Goal: Information Seeking & Learning: Learn about a topic

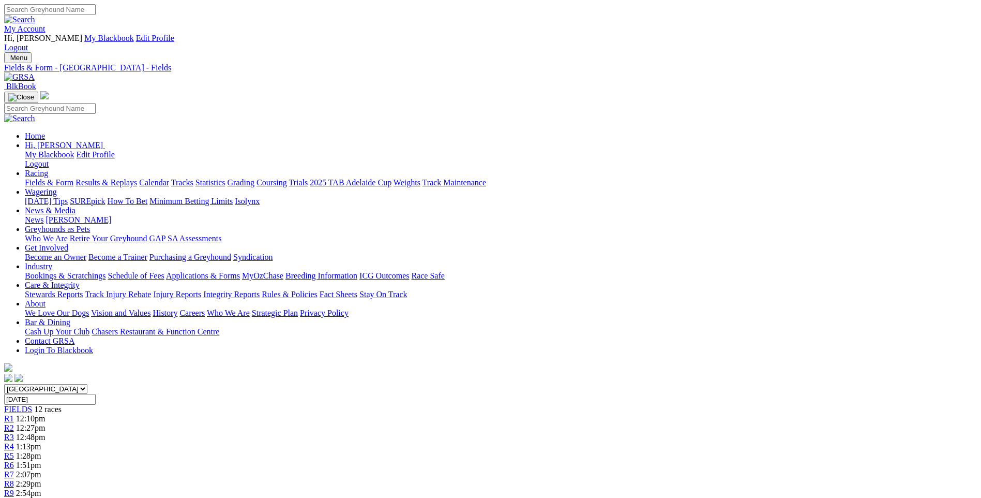
click at [643, 488] on div "R9 2:54pm" at bounding box center [490, 492] width 973 height 9
click at [18, 497] on span "R10" at bounding box center [11, 502] width 14 height 9
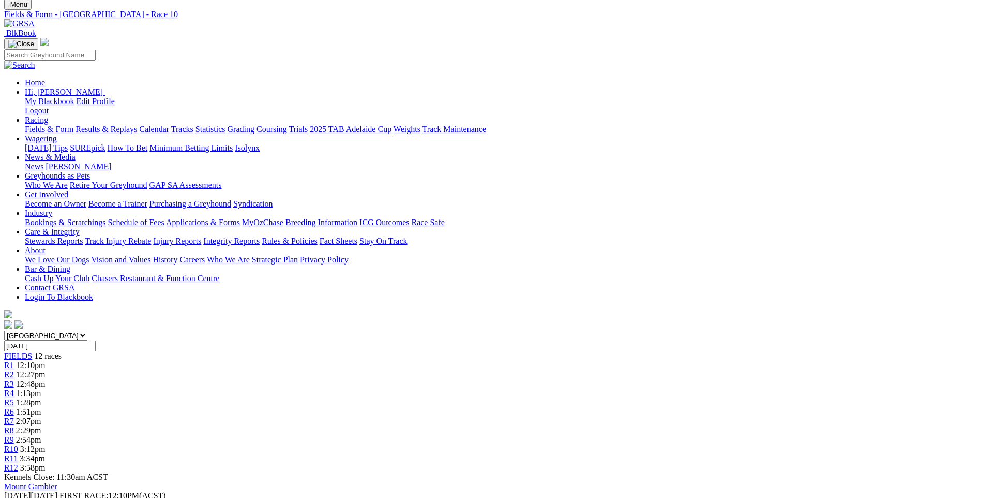
scroll to position [52, 0]
click at [14, 436] on span "R9" at bounding box center [9, 440] width 10 height 9
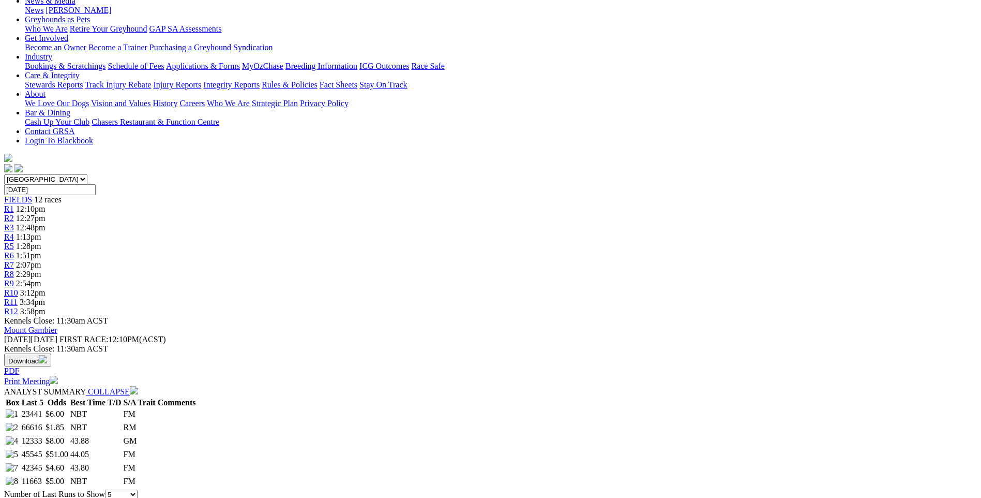
scroll to position [52, 0]
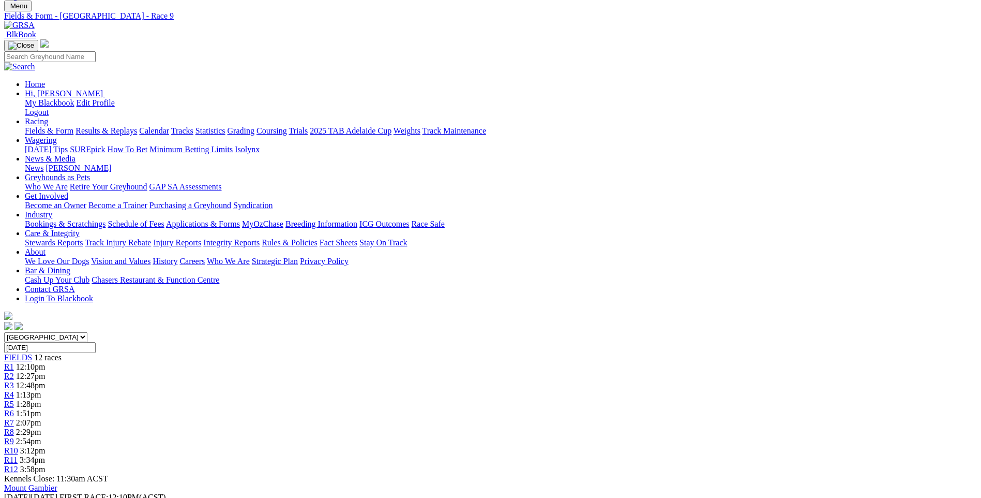
click at [14, 427] on span "R8" at bounding box center [9, 431] width 10 height 9
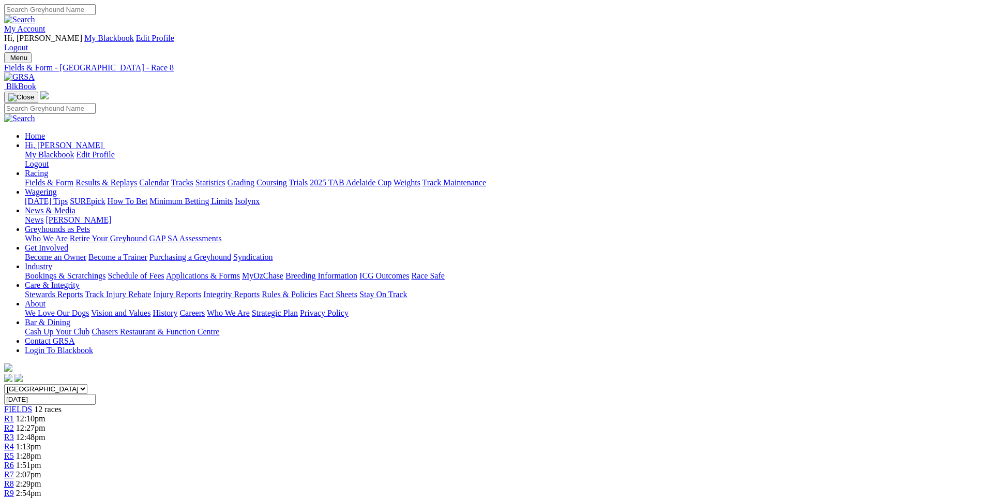
click at [32, 404] on span "FIELDS" at bounding box center [18, 408] width 28 height 9
click at [254, 178] on link "Grading" at bounding box center [241, 182] width 27 height 9
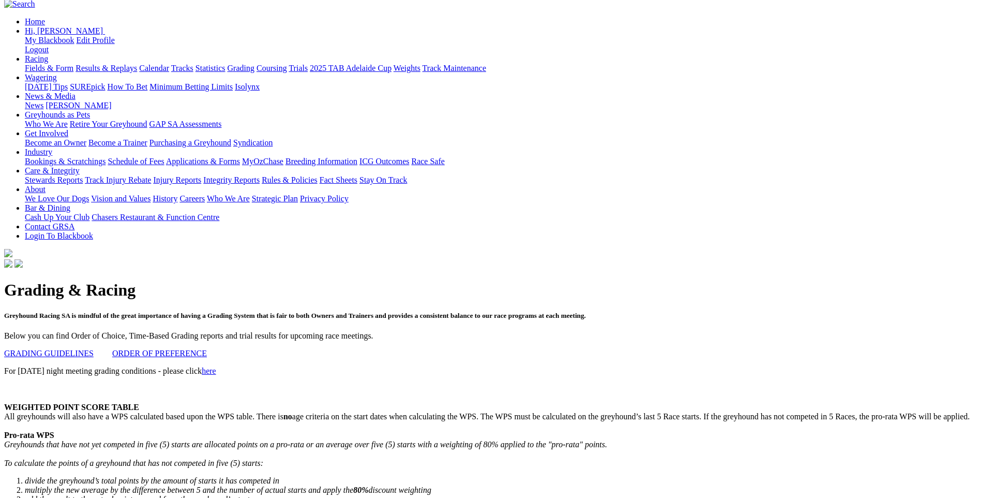
scroll to position [103, 0]
